Goal: Task Accomplishment & Management: Manage account settings

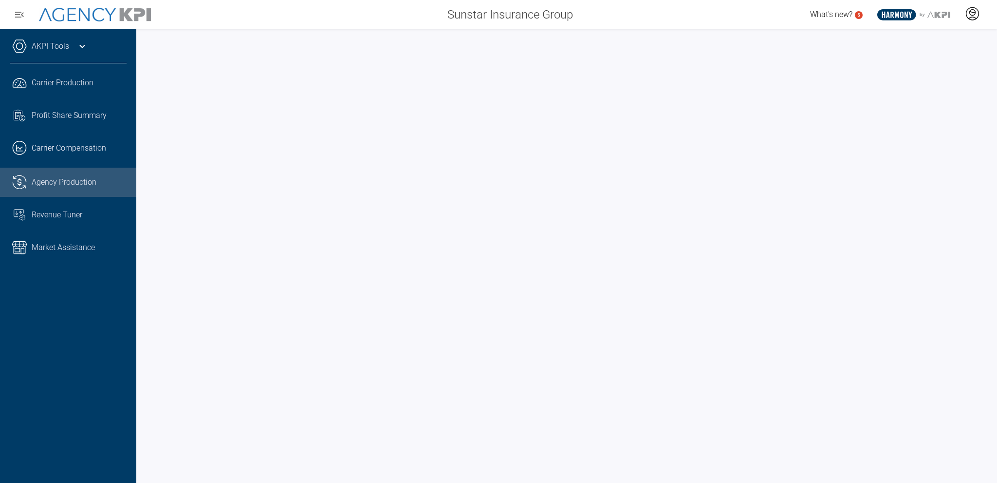
click at [971, 15] on icon at bounding box center [972, 13] width 15 height 15
click at [938, 36] on li "Log Out" at bounding box center [934, 40] width 105 height 20
click at [85, 184] on span "Agency Production" at bounding box center [64, 182] width 65 height 12
